Goal: Task Accomplishment & Management: Use online tool/utility

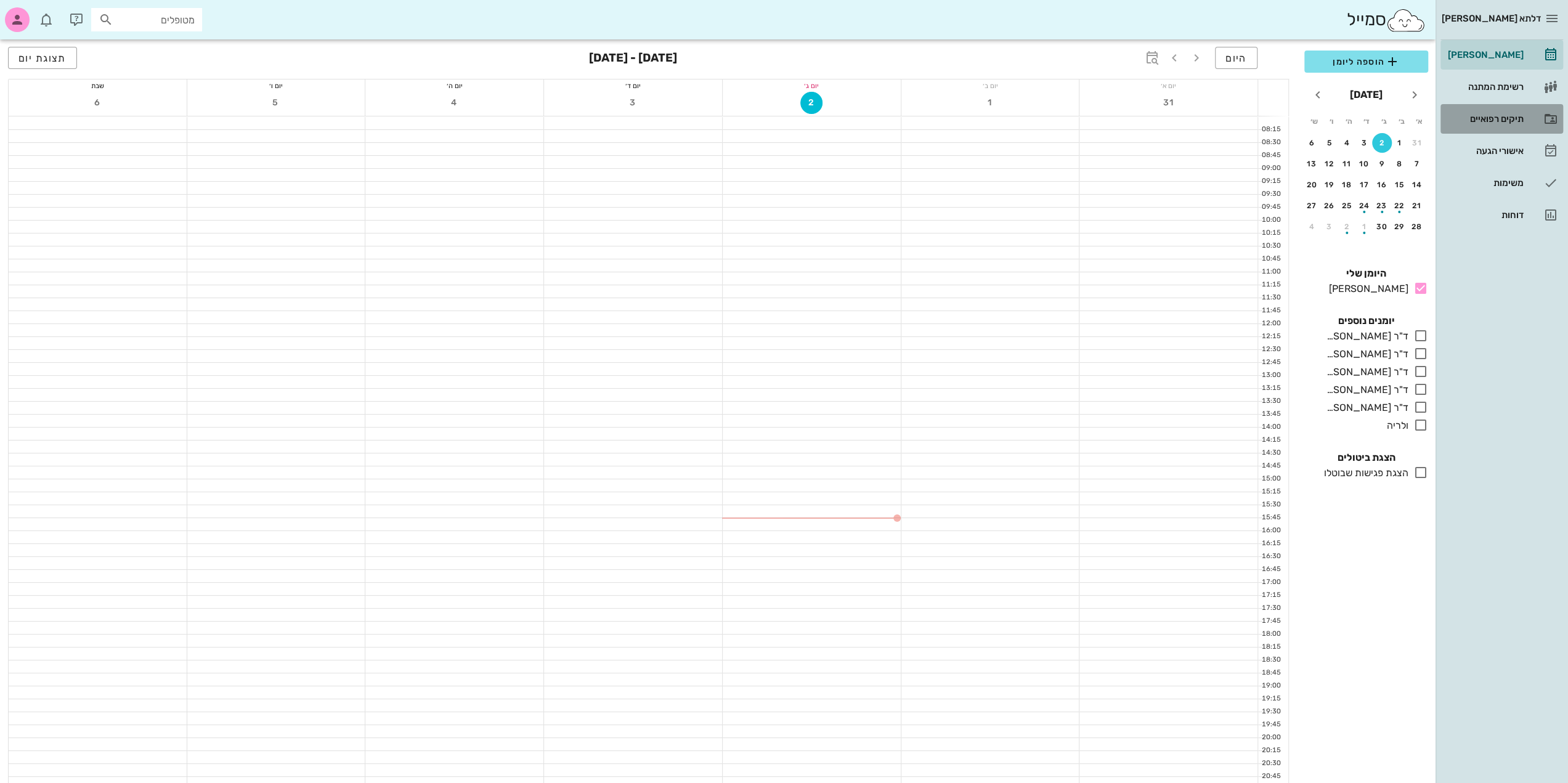
click at [1519, 124] on div "תיקים רפואיים" at bounding box center [1484, 119] width 78 height 20
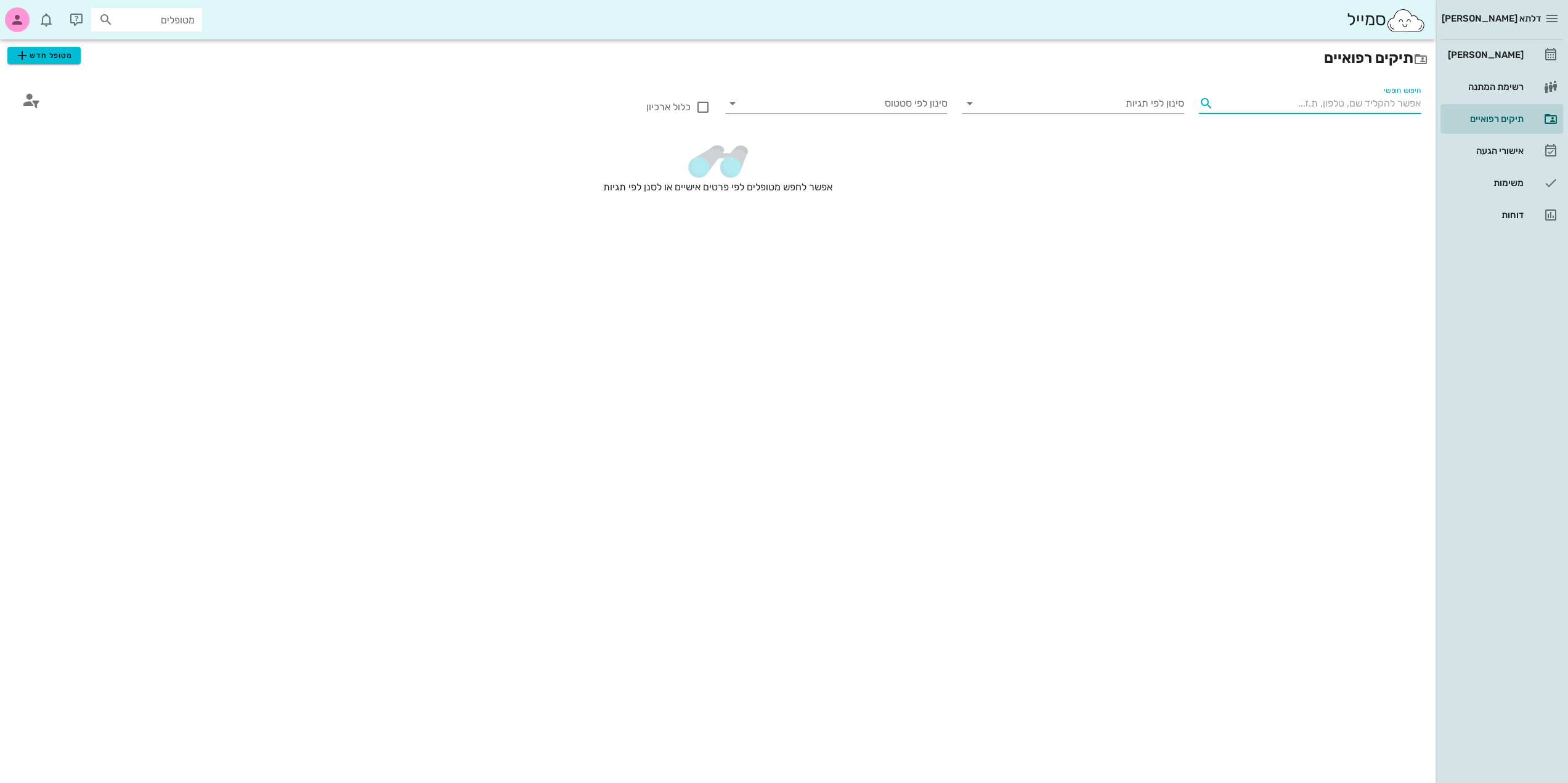
click at [1324, 108] on input "חיפוש חופשי" at bounding box center [1320, 103] width 202 height 20
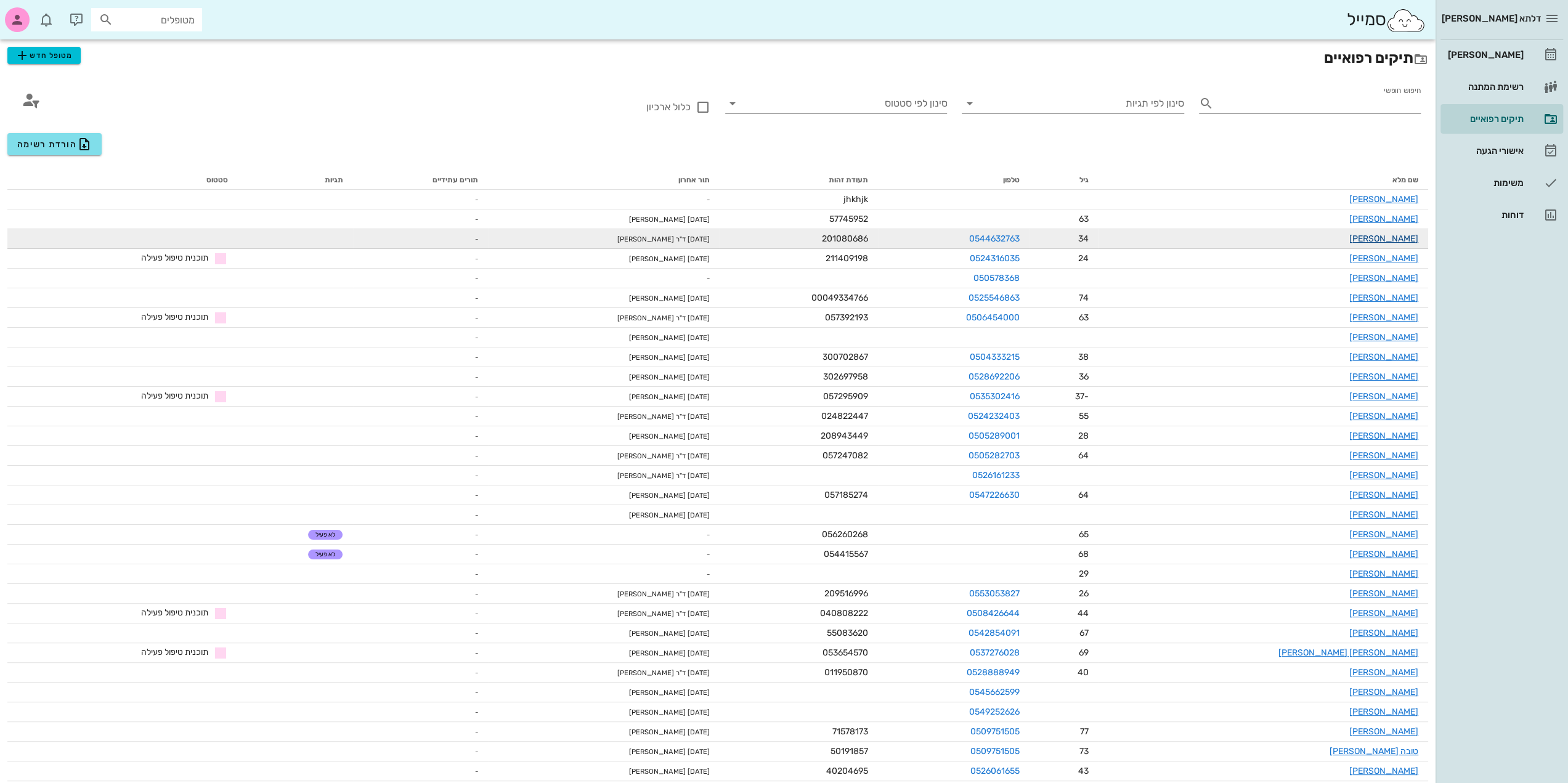
click at [1402, 241] on link "[PERSON_NAME]" at bounding box center [1384, 238] width 69 height 10
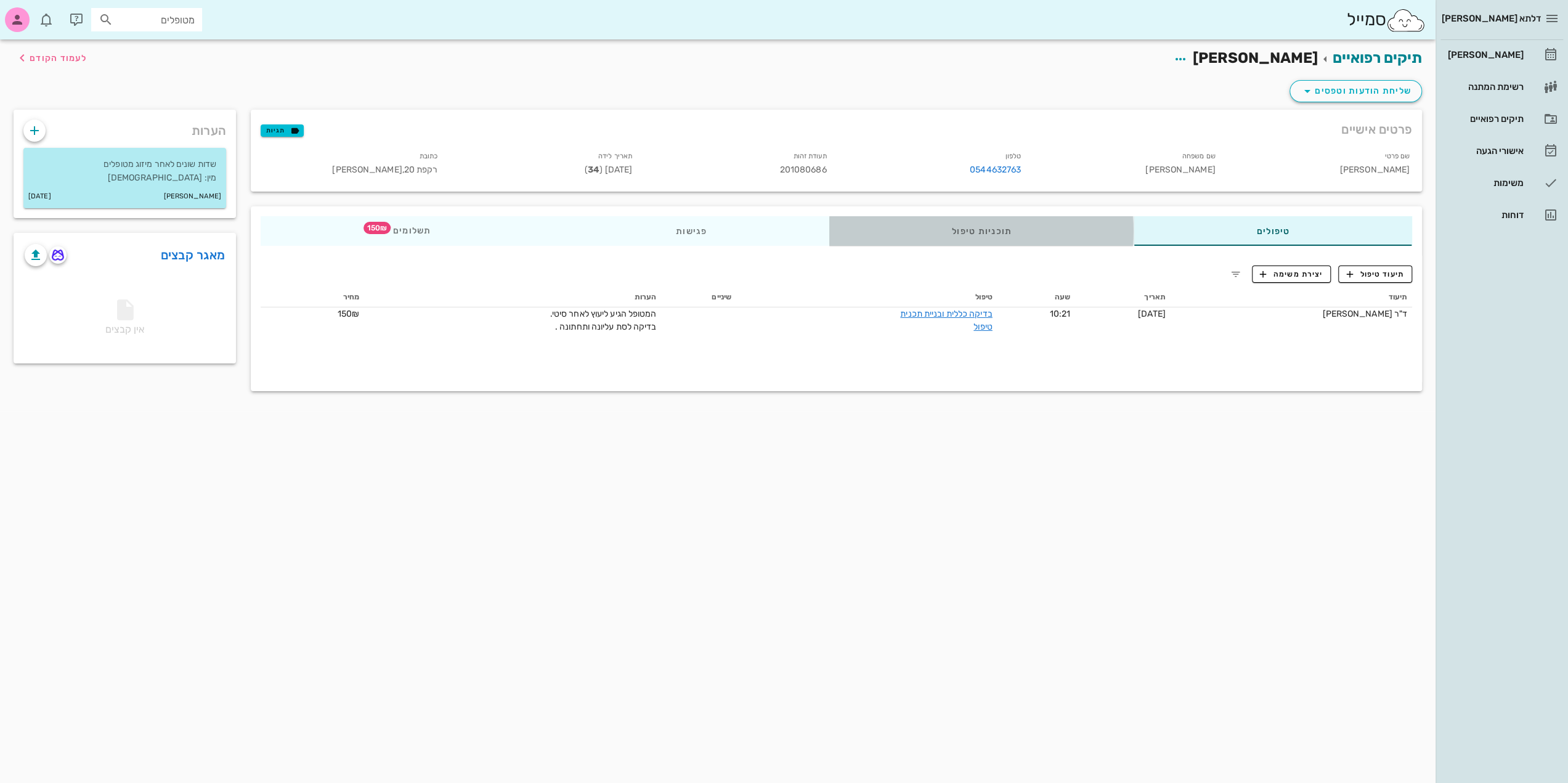
click at [1011, 225] on div "תוכניות טיפול" at bounding box center [982, 231] width 305 height 30
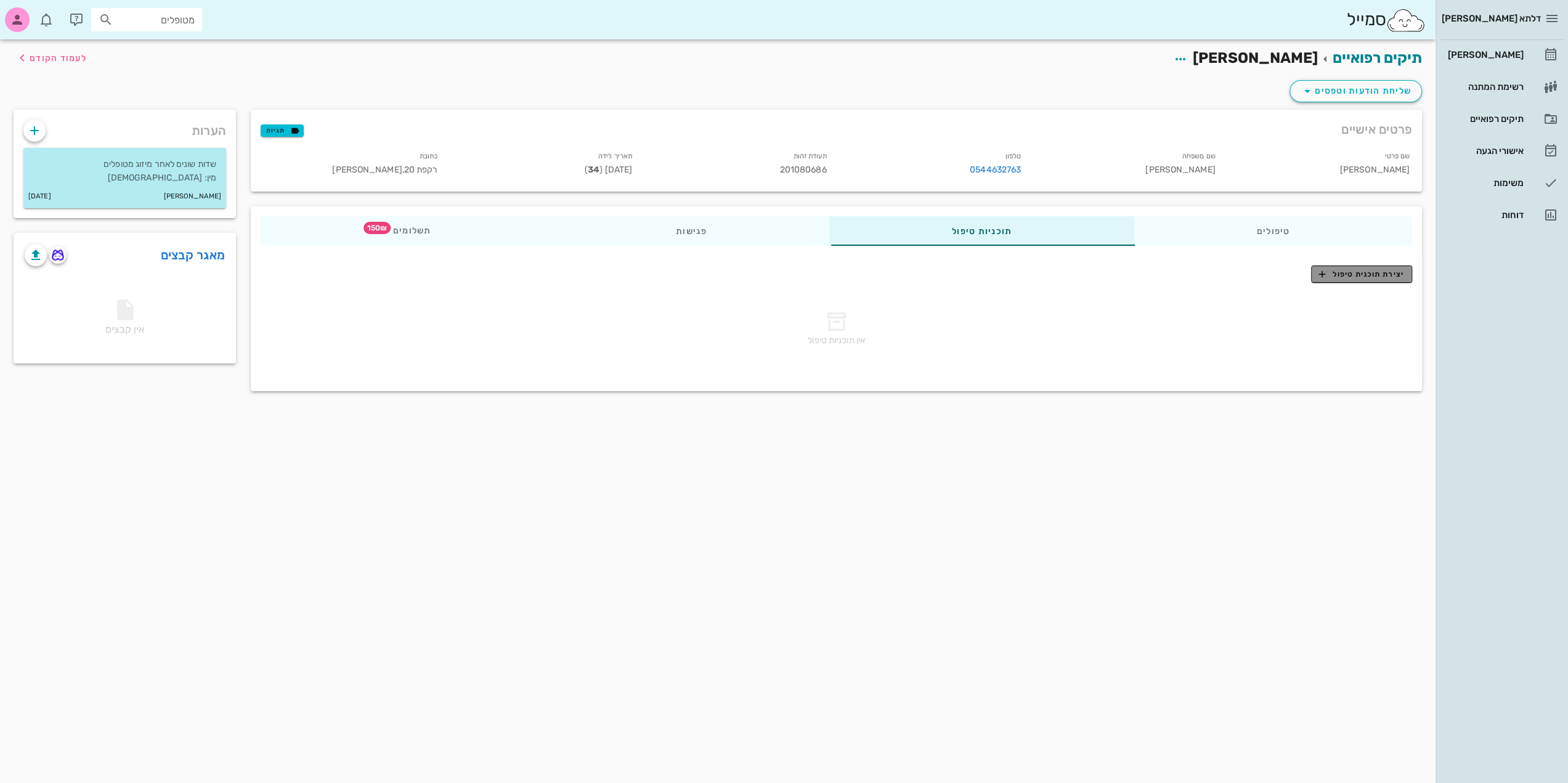
click at [1386, 269] on span "יצירת תוכנית טיפול" at bounding box center [1361, 274] width 84 height 11
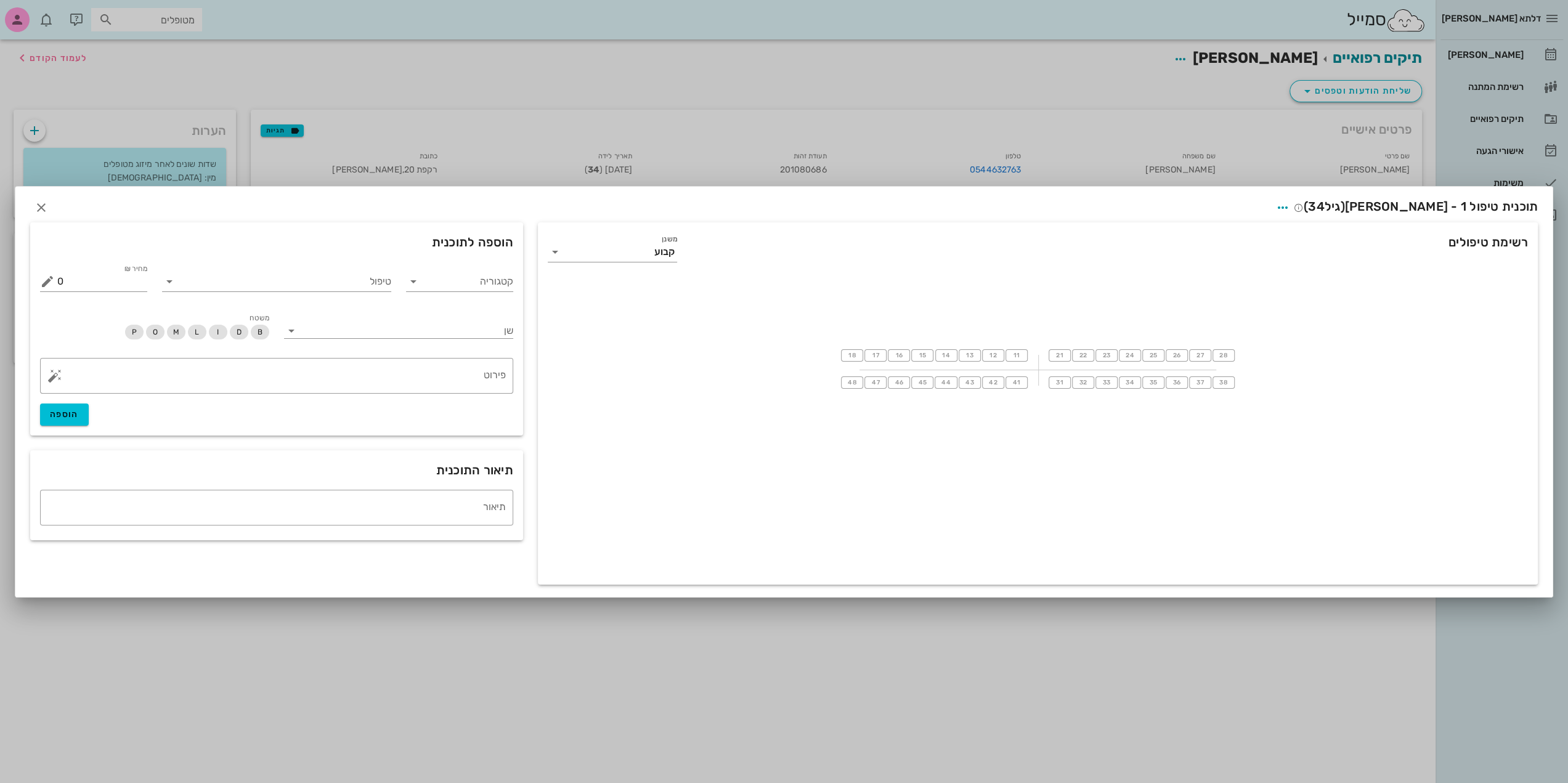
drag, startPoint x: 968, startPoint y: 477, endPoint x: 964, endPoint y: 557, distance: 80.1
click at [964, 557] on div at bounding box center [1038, 523] width 1000 height 123
click at [42, 206] on icon "button" at bounding box center [41, 207] width 15 height 15
